Goal: Browse casually

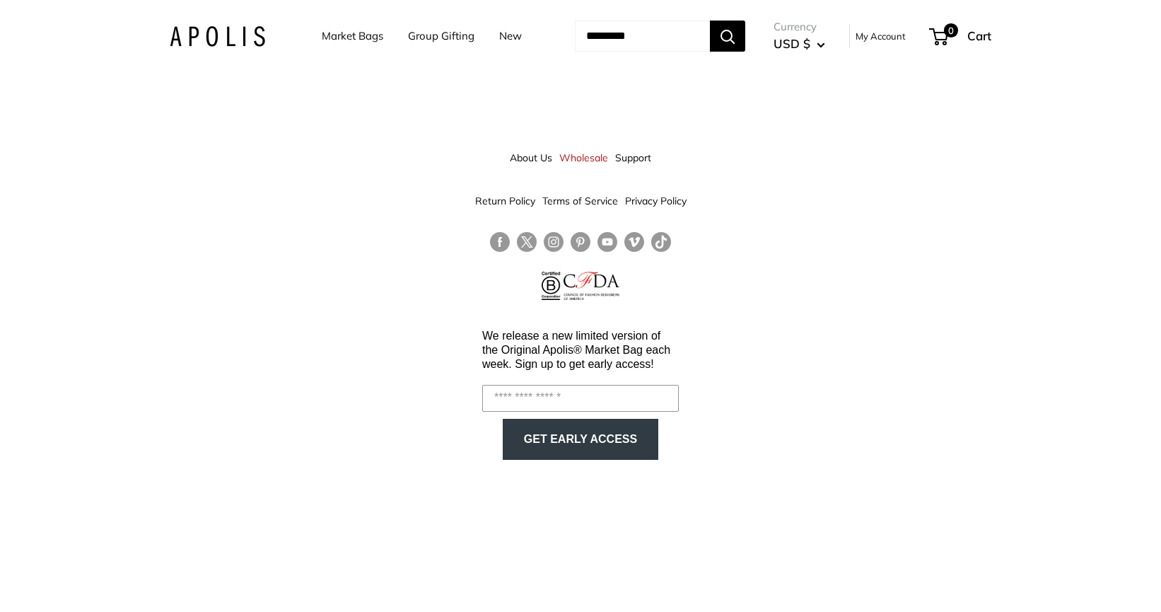
click at [351, 44] on link "Market Bags" at bounding box center [353, 36] width 62 height 20
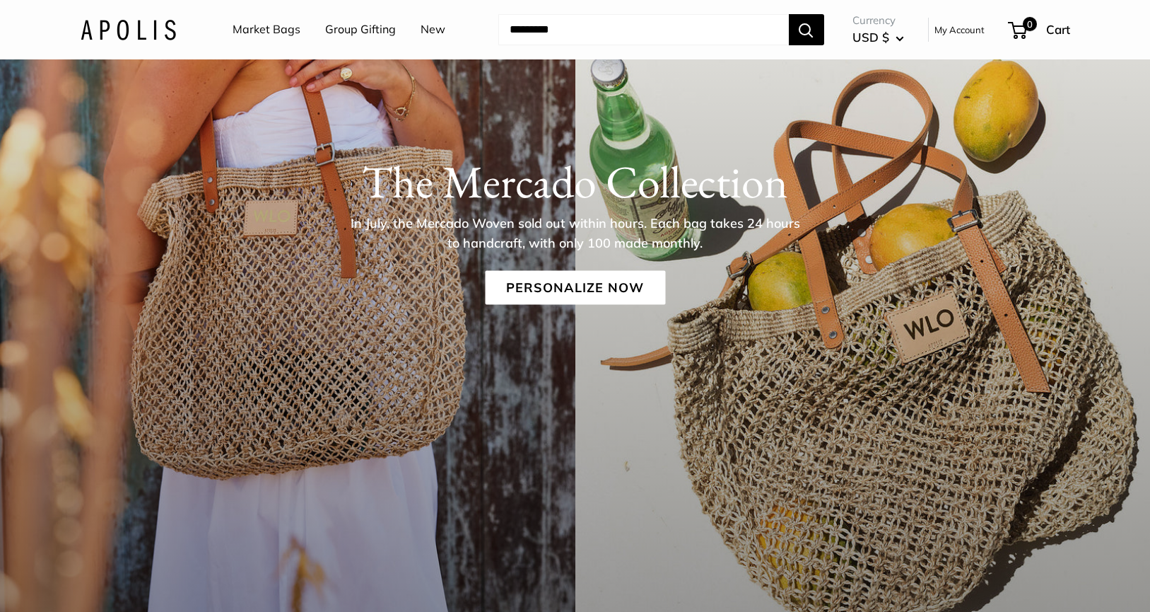
scroll to position [294, 0]
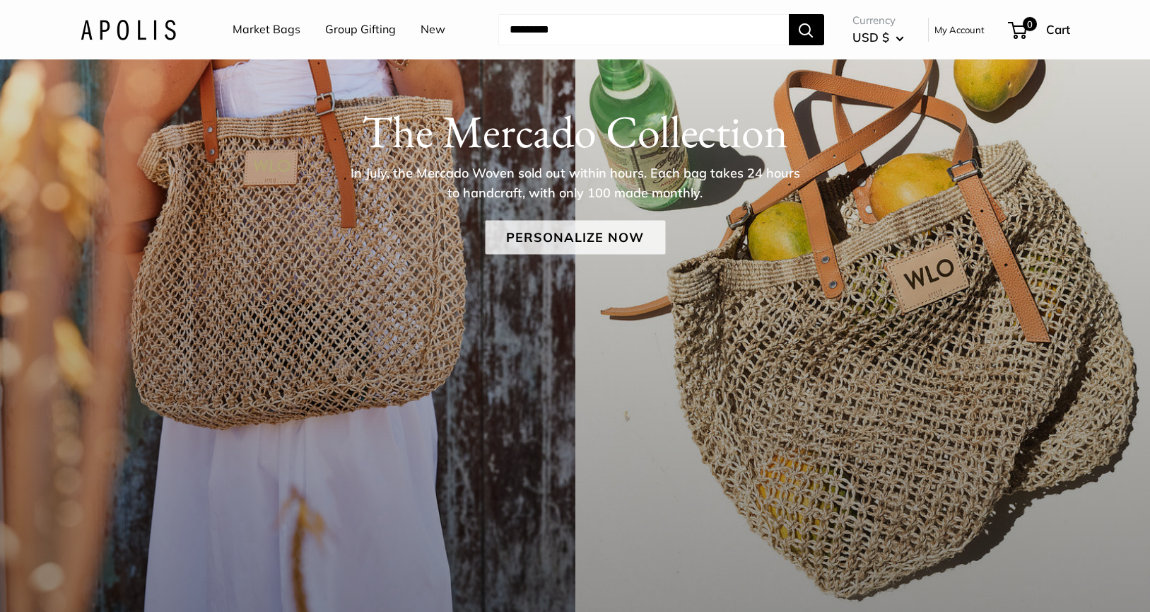
click at [629, 245] on link "Personalize Now" at bounding box center [575, 237] width 180 height 34
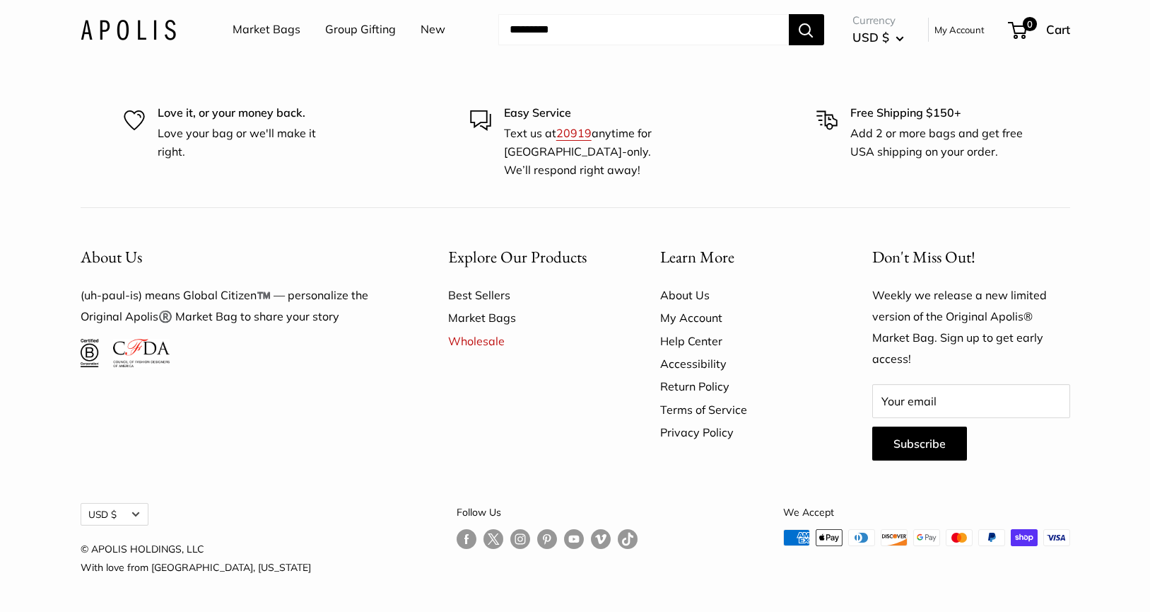
scroll to position [4703, 0]
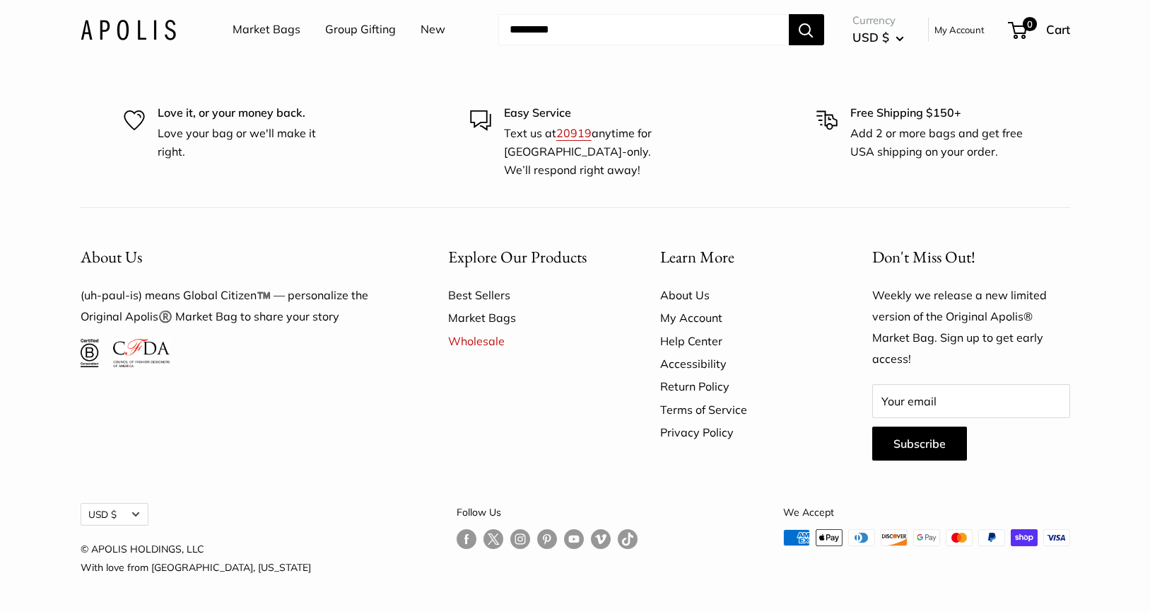
scroll to position [4605, 0]
click at [484, 352] on link "Wholesale" at bounding box center [529, 341] width 163 height 23
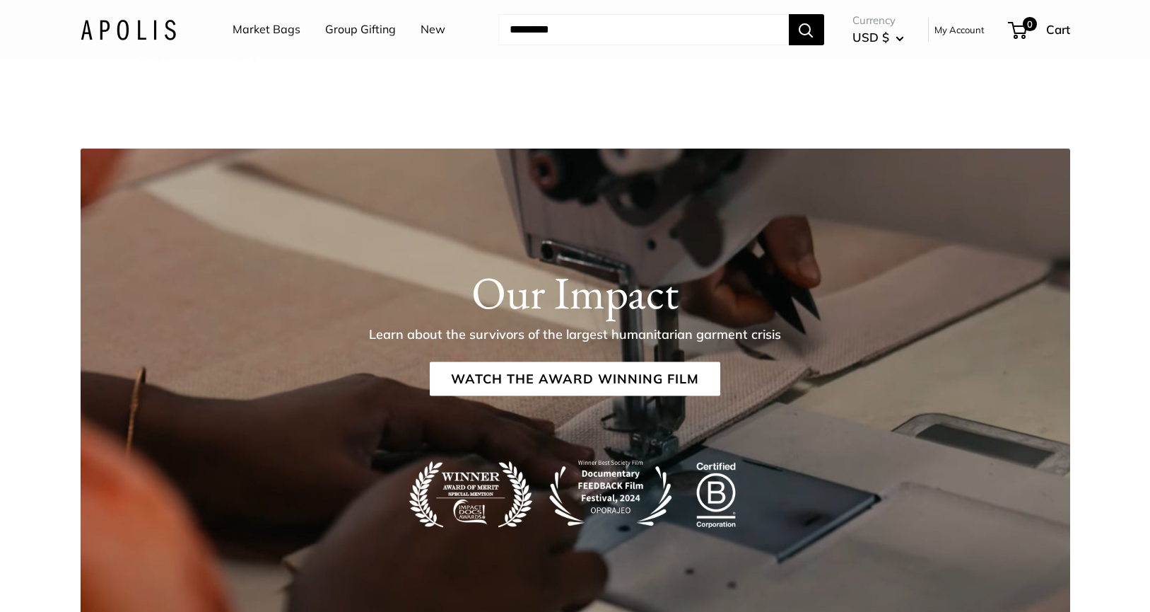
scroll to position [2580, 0]
